Goal: Download file/media

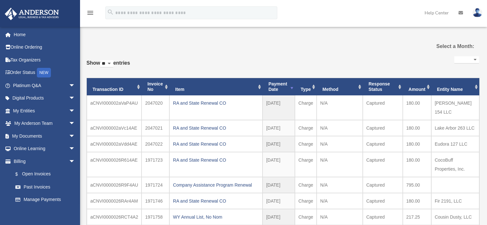
select select
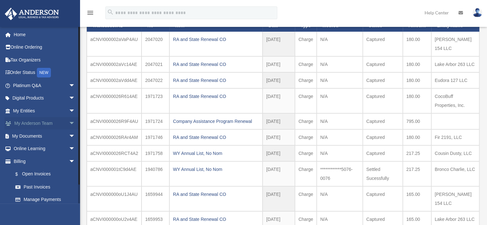
scroll to position [64, 0]
click at [69, 135] on span "arrow_drop_down" at bounding box center [75, 136] width 13 height 13
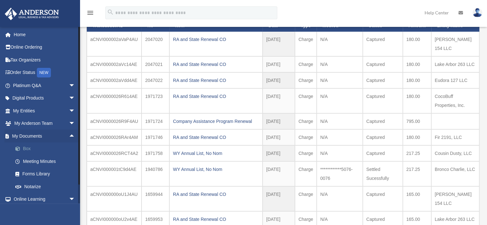
click at [28, 147] on link "Box" at bounding box center [47, 148] width 76 height 13
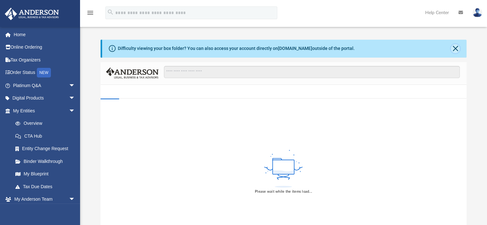
click at [453, 49] on button "Close" at bounding box center [455, 48] width 9 height 9
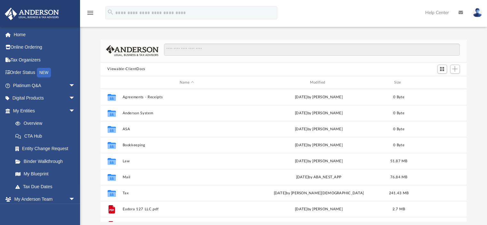
scroll to position [141, 361]
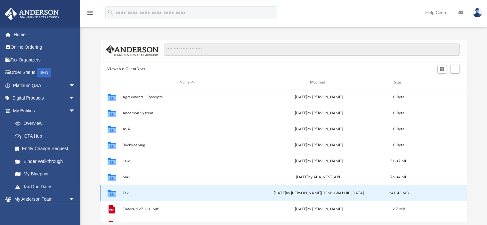
click at [124, 192] on button "Tax" at bounding box center [186, 193] width 129 height 4
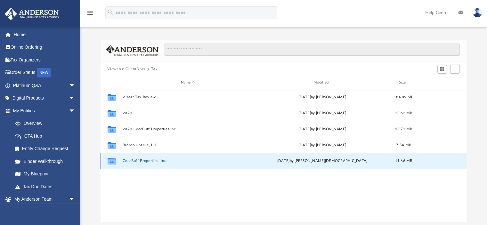
click at [133, 161] on button "CocoBuff Properties, Inc." at bounding box center [187, 161] width 131 height 4
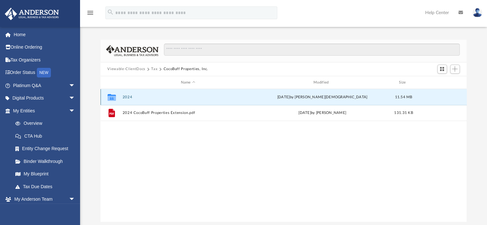
click at [127, 97] on button "2024" at bounding box center [187, 97] width 131 height 4
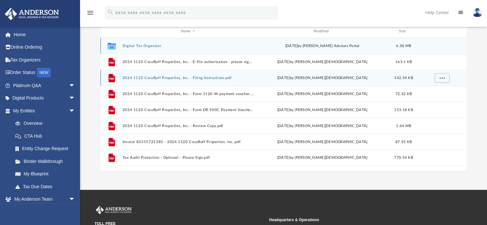
scroll to position [64, 0]
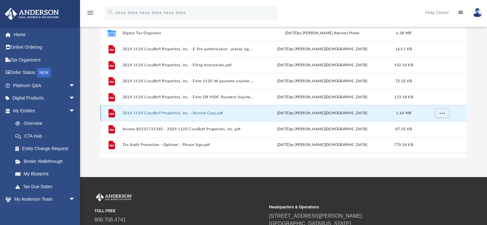
click at [151, 113] on button "2024 1120 CocoBuff Properties, Inc. - Review Copy.pdf" at bounding box center [187, 113] width 131 height 4
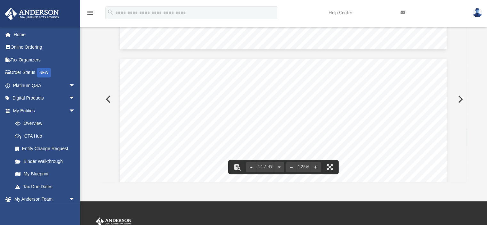
scroll to position [18358, 0]
click at [109, 100] on button "Preview" at bounding box center [108, 99] width 14 height 18
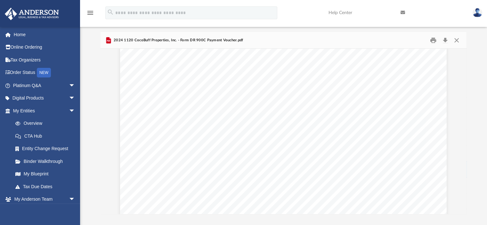
scroll to position [0, 0]
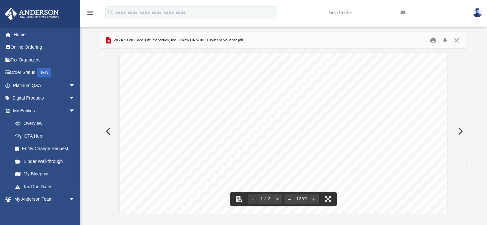
click at [109, 132] on button "Preview" at bounding box center [108, 131] width 14 height 18
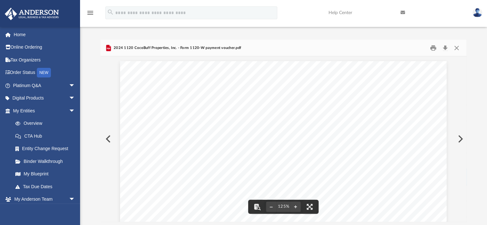
click at [107, 138] on button "Preview" at bounding box center [108, 139] width 14 height 18
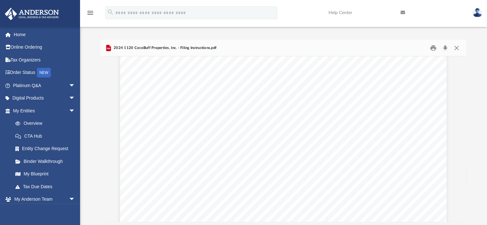
scroll to position [2428, 0]
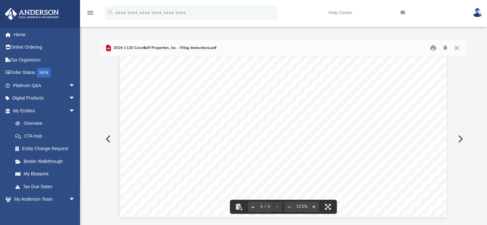
click at [109, 137] on button "Preview" at bounding box center [108, 139] width 14 height 18
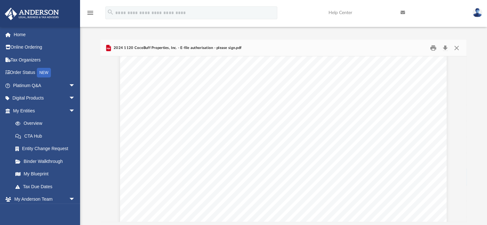
scroll to position [0, 0]
click at [455, 48] on button "Close" at bounding box center [457, 48] width 12 height 10
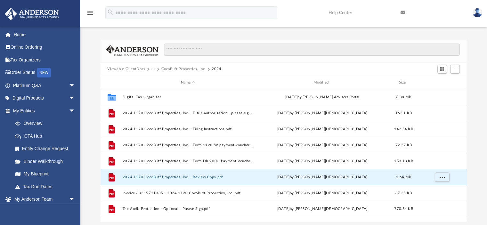
click at [181, 69] on button "CocoBuff Properties, Inc." at bounding box center [183, 69] width 45 height 6
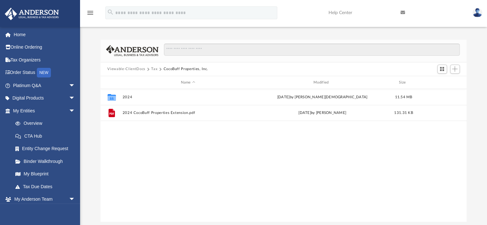
click at [154, 68] on button "Tax" at bounding box center [154, 69] width 6 height 6
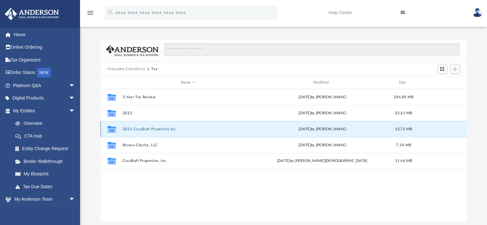
click at [139, 129] on button "2023 CocoBuff Properties Inc." at bounding box center [187, 129] width 131 height 4
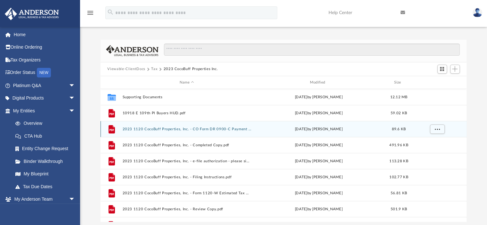
click at [204, 128] on button "2023 1120 CocoBuff Properties, Inc. - CO Form DR 0900-C Payment Voucher.pdf" at bounding box center [186, 129] width 129 height 4
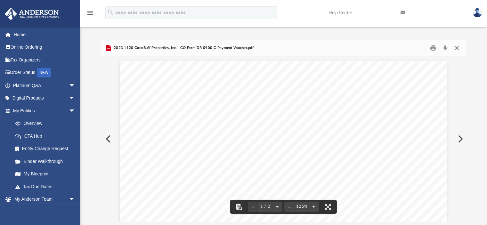
click at [459, 45] on button "Close" at bounding box center [457, 48] width 12 height 10
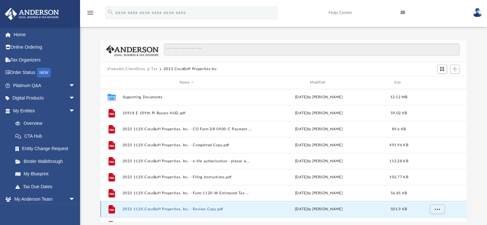
click at [154, 209] on button "2023 1120 CocoBuff Properties, Inc. - Review Copy.pdf" at bounding box center [186, 209] width 129 height 4
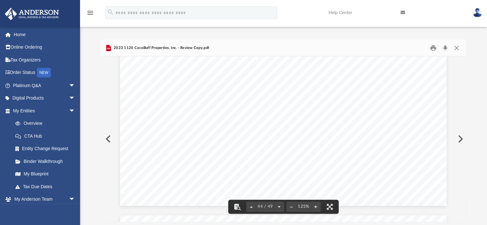
scroll to position [18705, 0]
